Goal: Navigation & Orientation: Find specific page/section

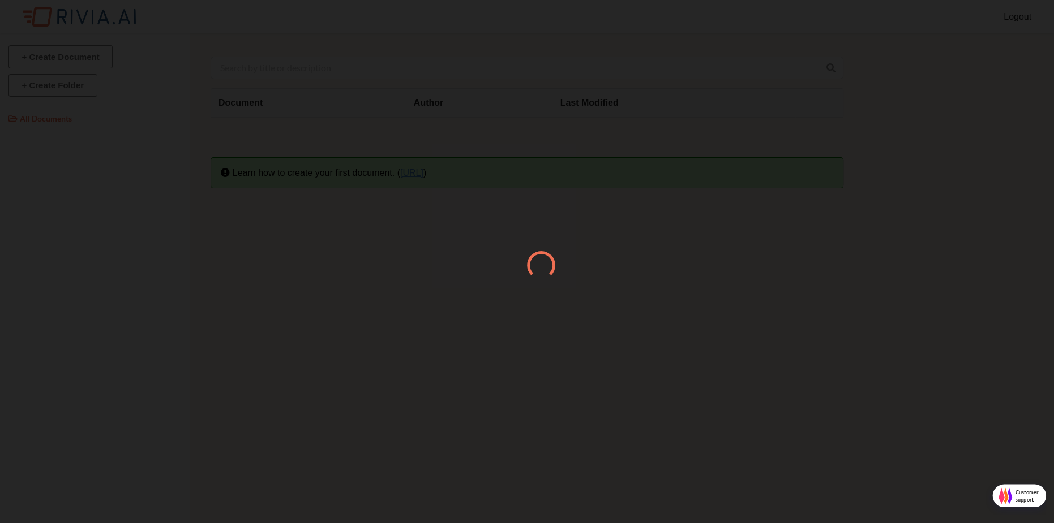
scroll to position [523, 1053]
